Goal: Communication & Community: Share content

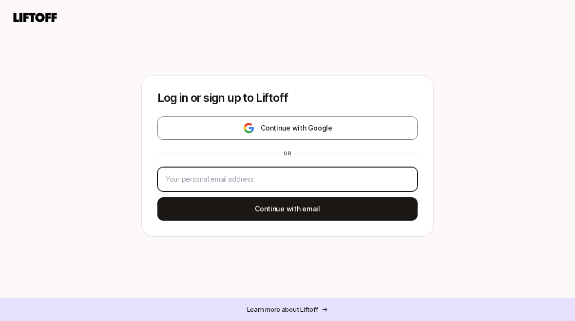
click at [383, 175] on input "email" at bounding box center [288, 179] width 244 height 12
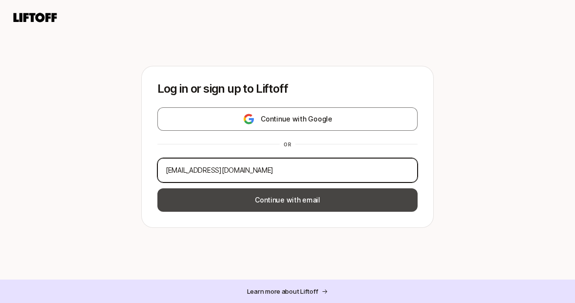
type input "[EMAIL_ADDRESS][DOMAIN_NAME]"
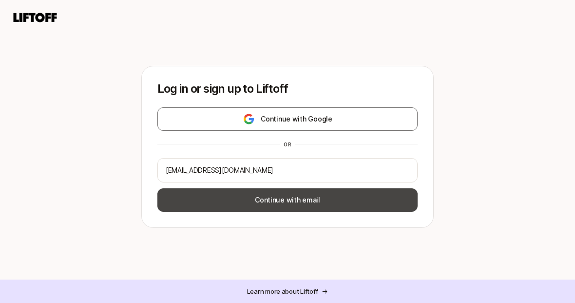
click at [354, 203] on button "Continue with email" at bounding box center [287, 199] width 260 height 23
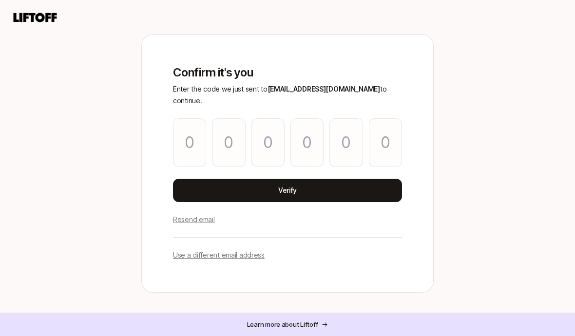
type input "6"
type input "2"
type input "8"
type input "2"
type input "8"
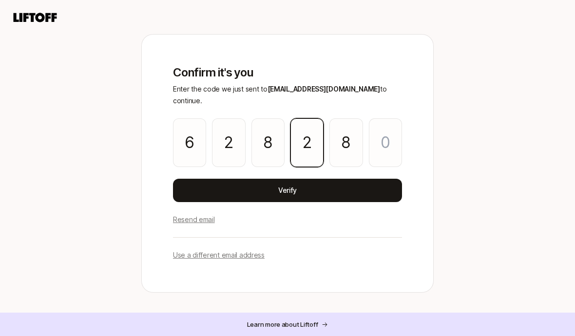
click at [316, 139] on input "2" at bounding box center [306, 142] width 33 height 49
type input "9"
type input "2"
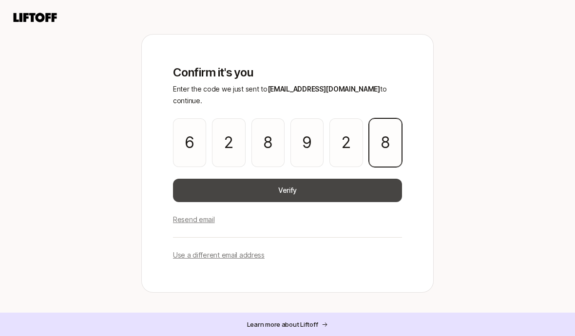
type input "8"
click at [356, 185] on button "Verify" at bounding box center [287, 190] width 229 height 23
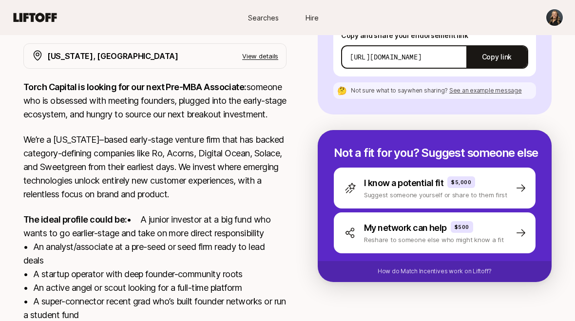
scroll to position [179, 0]
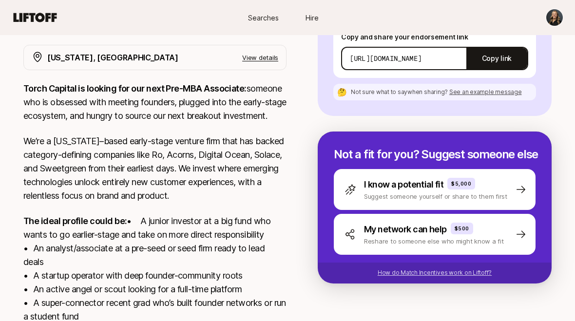
click at [477, 269] on p "How do Match Incentives work on Liftoff?" at bounding box center [435, 273] width 114 height 9
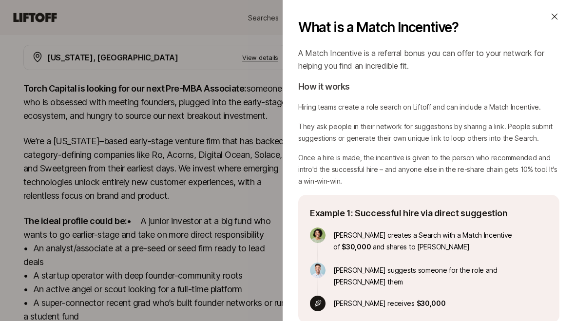
click at [558, 13] on icon at bounding box center [555, 17] width 10 height 10
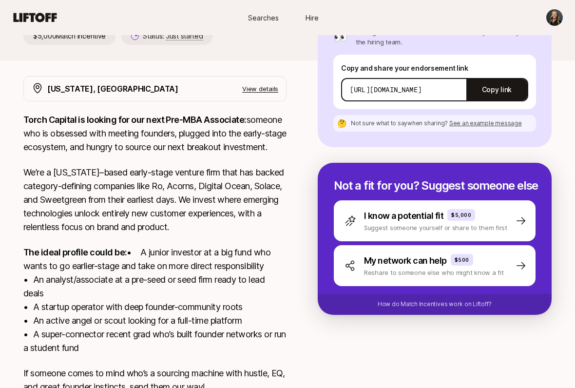
scroll to position [148, 0]
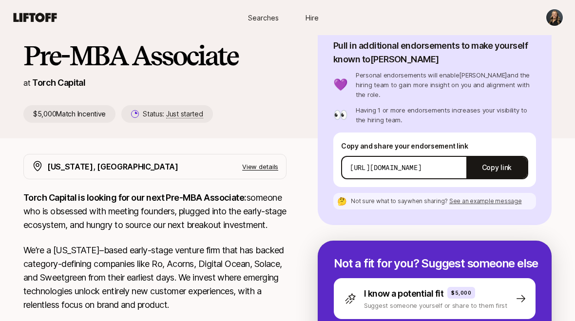
click at [512, 198] on span "See an example message" at bounding box center [485, 201] width 73 height 7
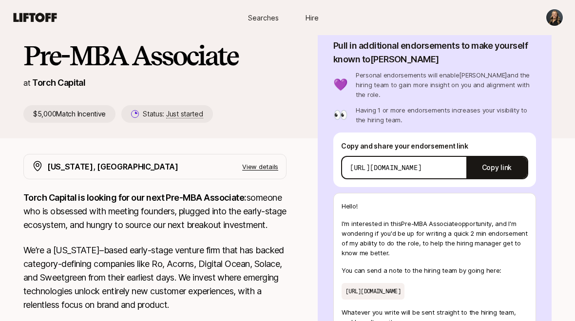
scroll to position [70, 0]
click at [504, 159] on button "Copy link" at bounding box center [496, 167] width 61 height 27
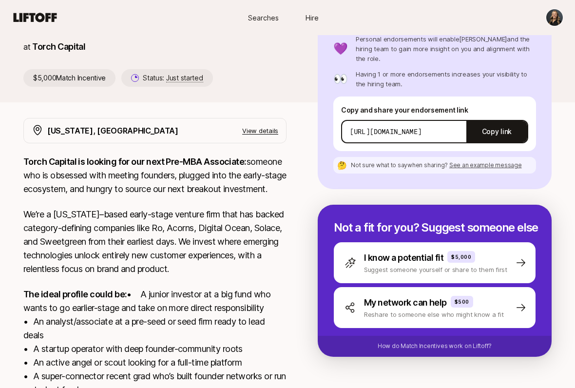
scroll to position [106, 0]
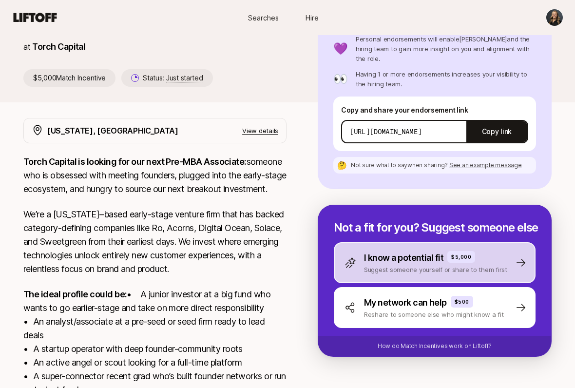
click at [520, 259] on div "I know a potential fit $5,000 Suggest someone yourself or share to them first" at bounding box center [435, 262] width 202 height 41
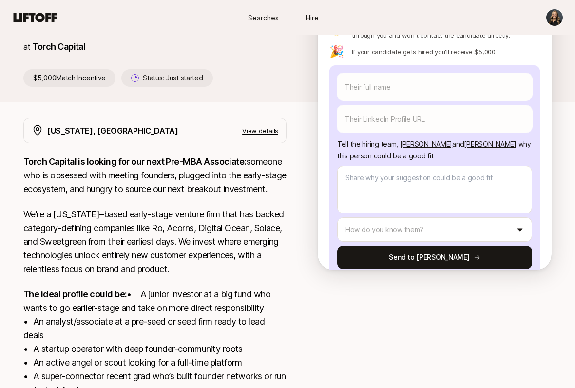
scroll to position [73, 0]
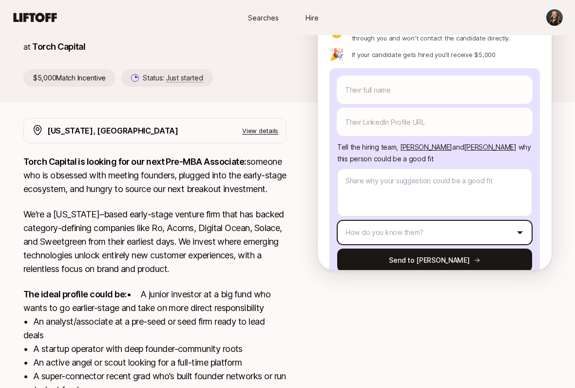
click at [521, 229] on icon "button" at bounding box center [520, 233] width 8 height 8
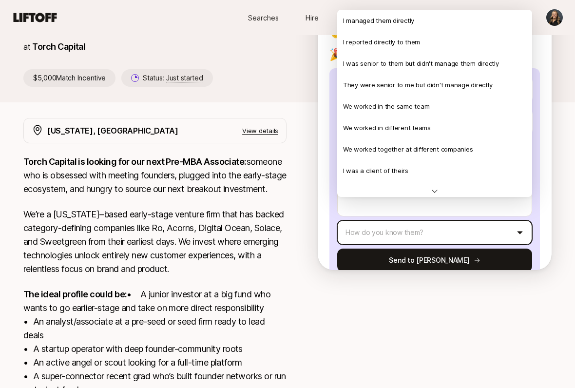
scroll to position [0, 0]
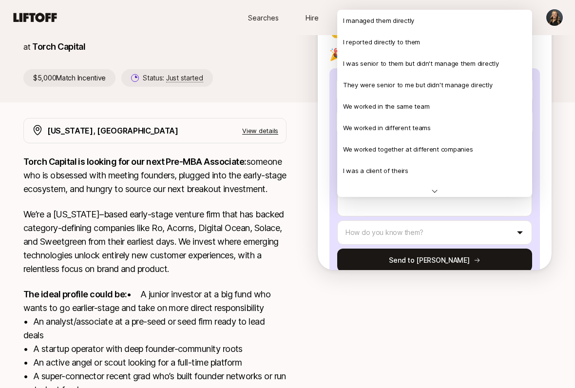
click at [555, 157] on html "New to Liftoff? See how it works Searches Hire Searches Hire Katie Reiner and C…" at bounding box center [287, 88] width 575 height 388
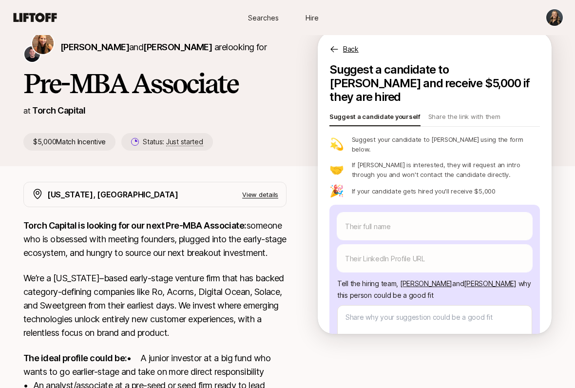
scroll to position [42, 0]
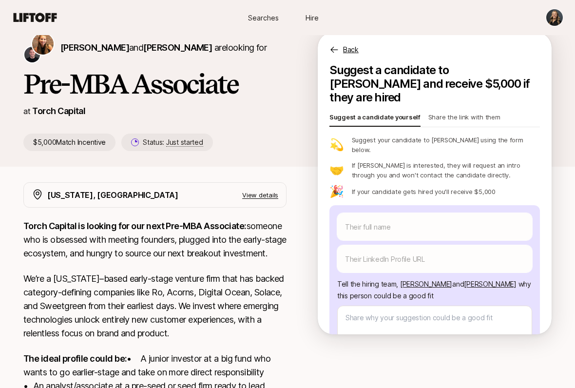
click at [483, 112] on p "Share the link with them" at bounding box center [464, 119] width 72 height 14
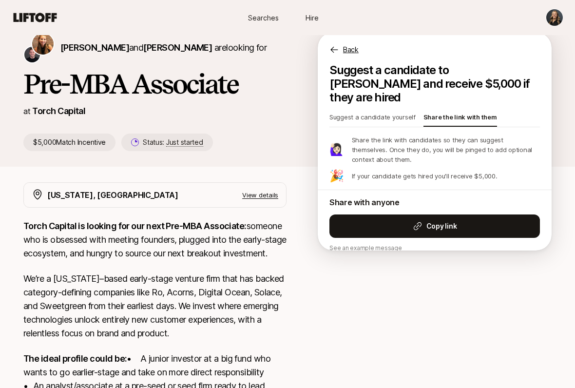
click at [385, 112] on p "Suggest a candidate yourself" at bounding box center [372, 119] width 86 height 14
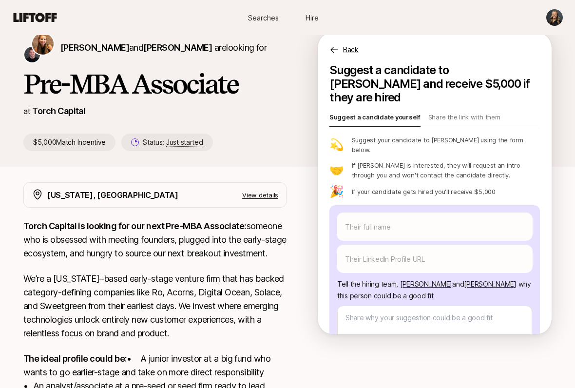
type textarea "x"
